Goal: Transaction & Acquisition: Purchase product/service

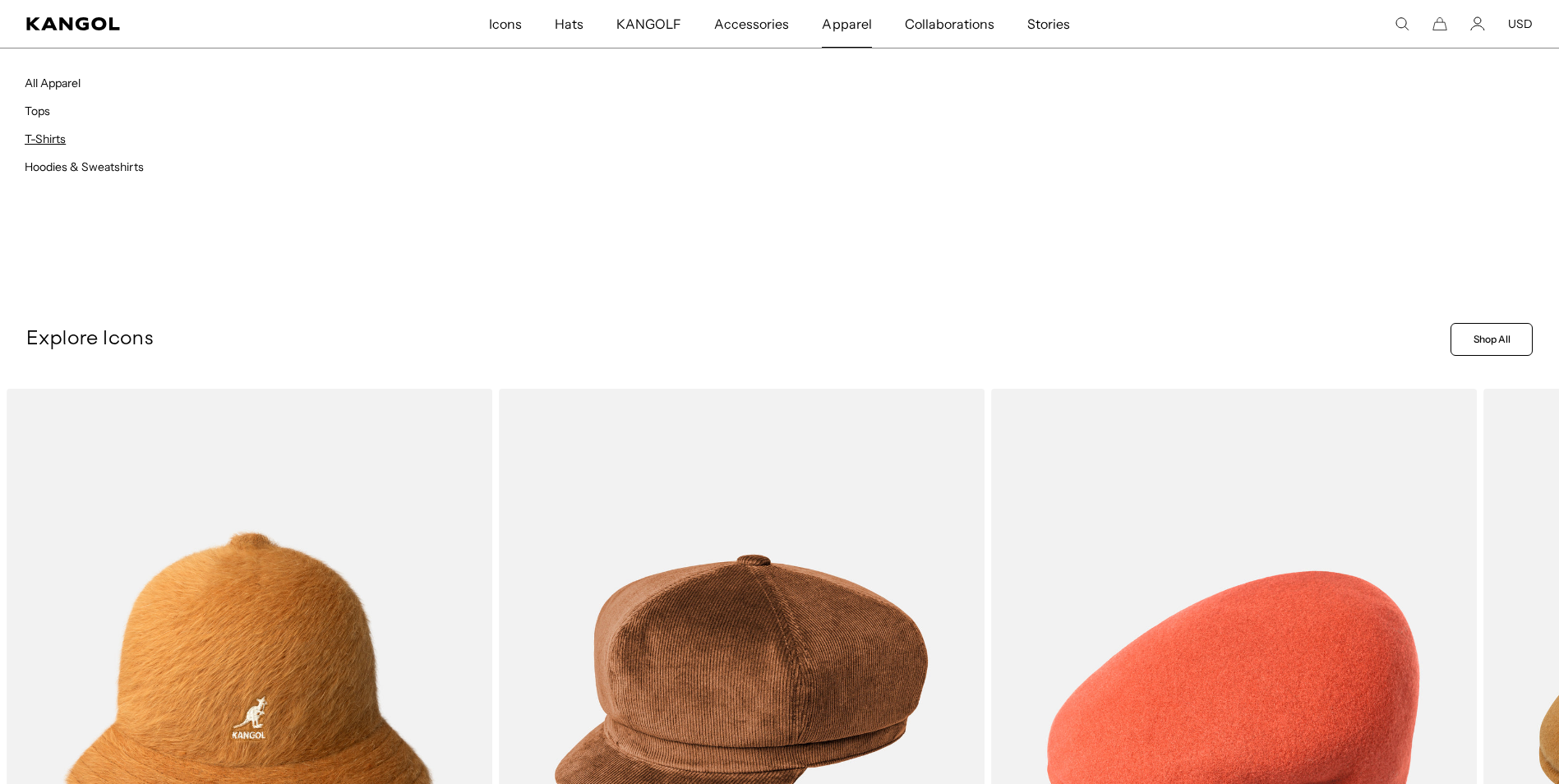
click at [46, 144] on link "T-Shirts" at bounding box center [44, 138] width 41 height 15
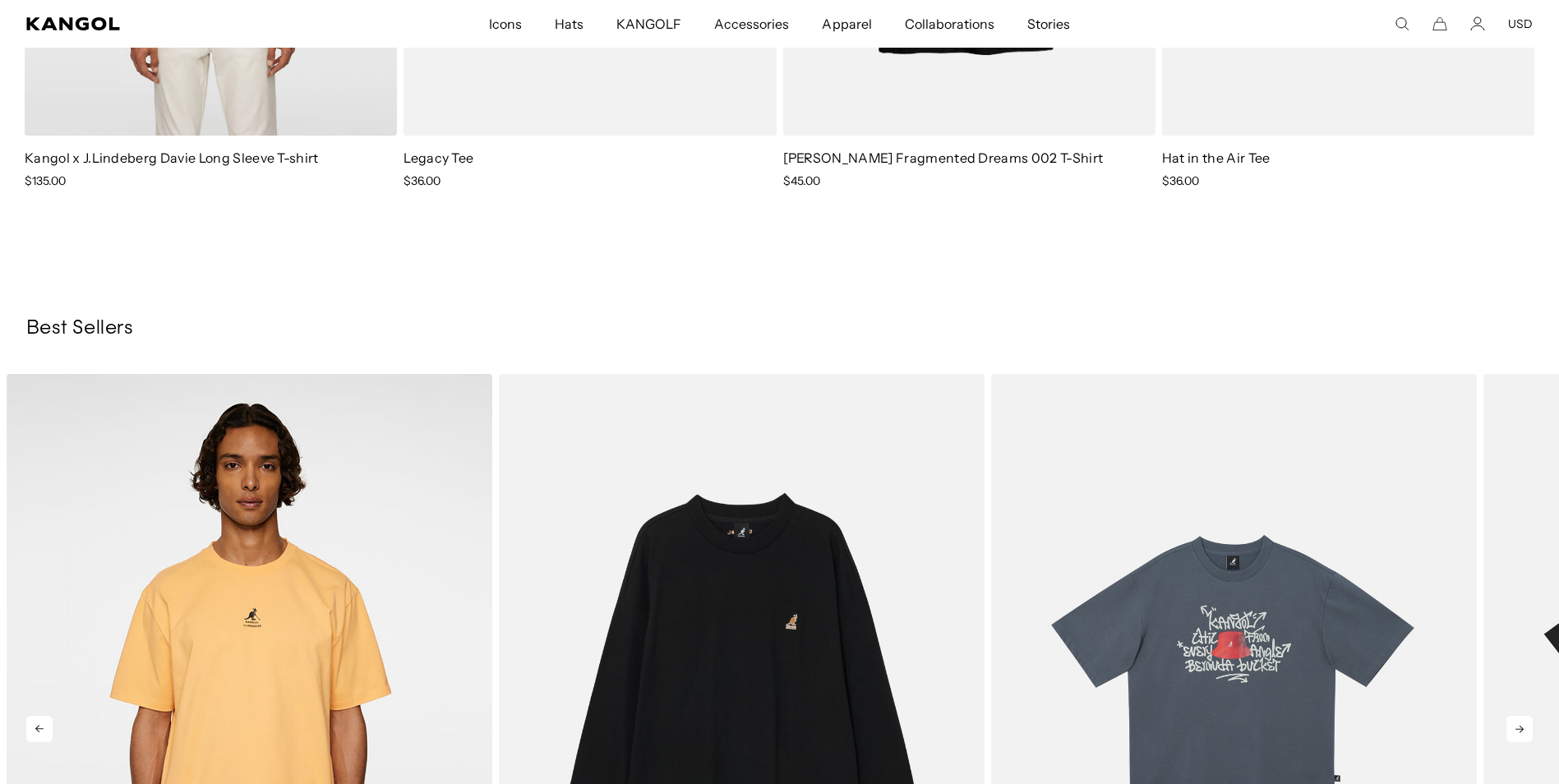
scroll to position [1834, 0]
